Goal: Task Accomplishment & Management: Manage account settings

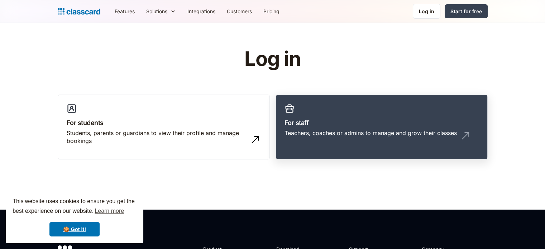
click at [309, 148] on link "For staff Teachers, coaches or admins to manage and grow their classes" at bounding box center [381, 127] width 212 height 65
click at [366, 149] on link "For staff Teachers, coaches or admins to manage and grow their classes" at bounding box center [381, 127] width 212 height 65
